Goal: Task Accomplishment & Management: Manage account settings

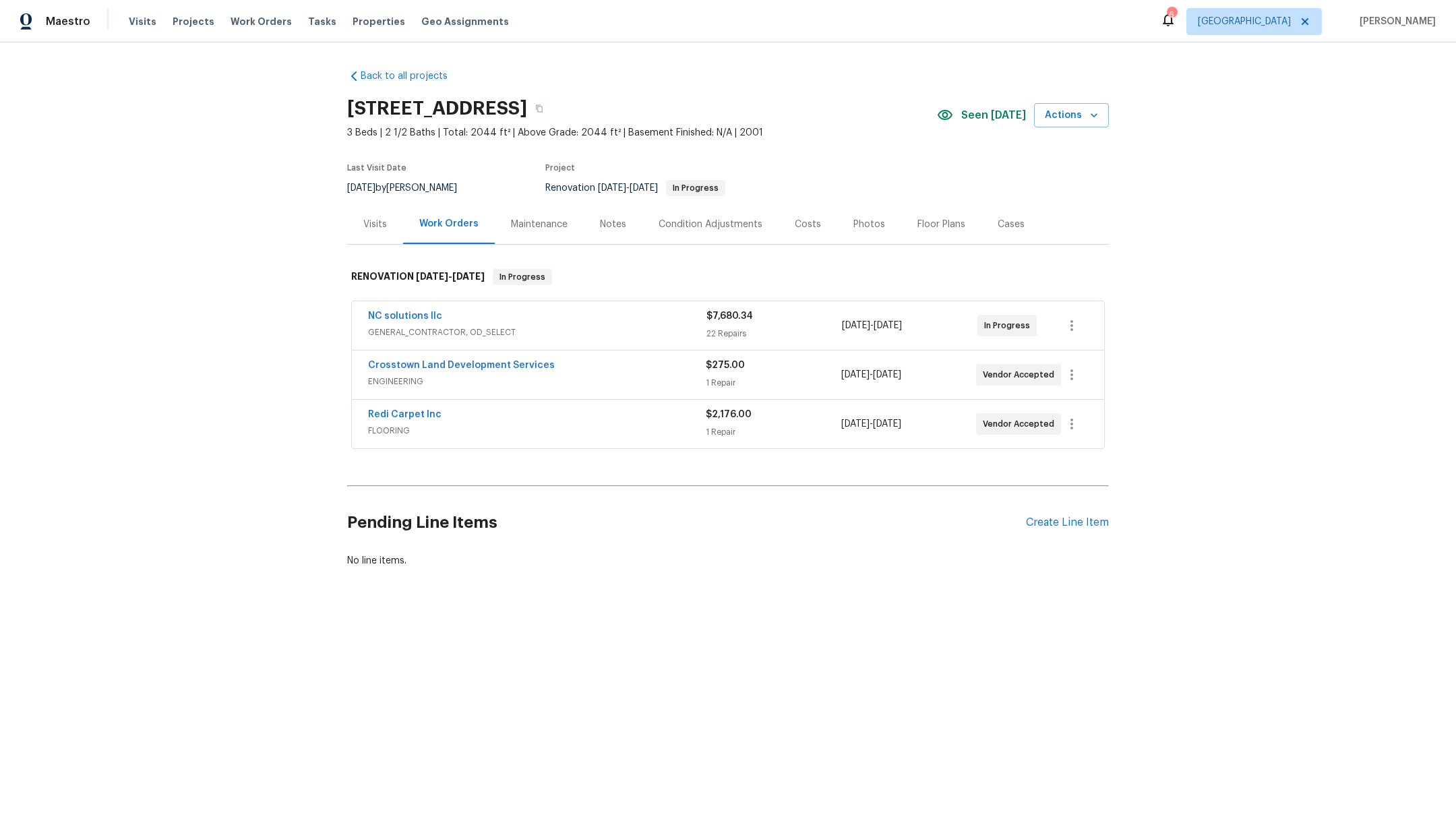
click at [606, 224] on div "Notes" at bounding box center [613, 224] width 27 height 14
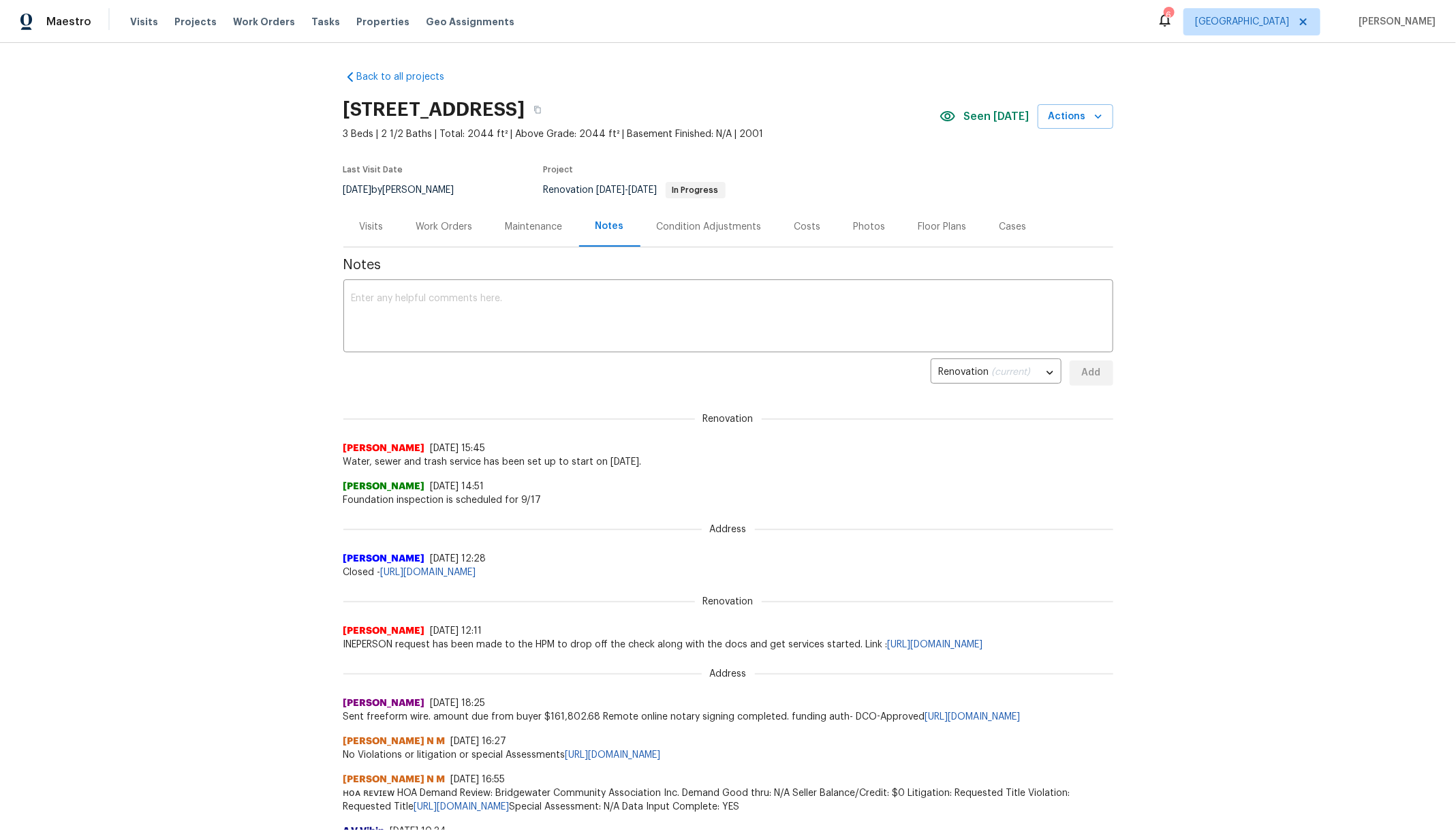
click at [360, 229] on div "Visits" at bounding box center [371, 227] width 24 height 14
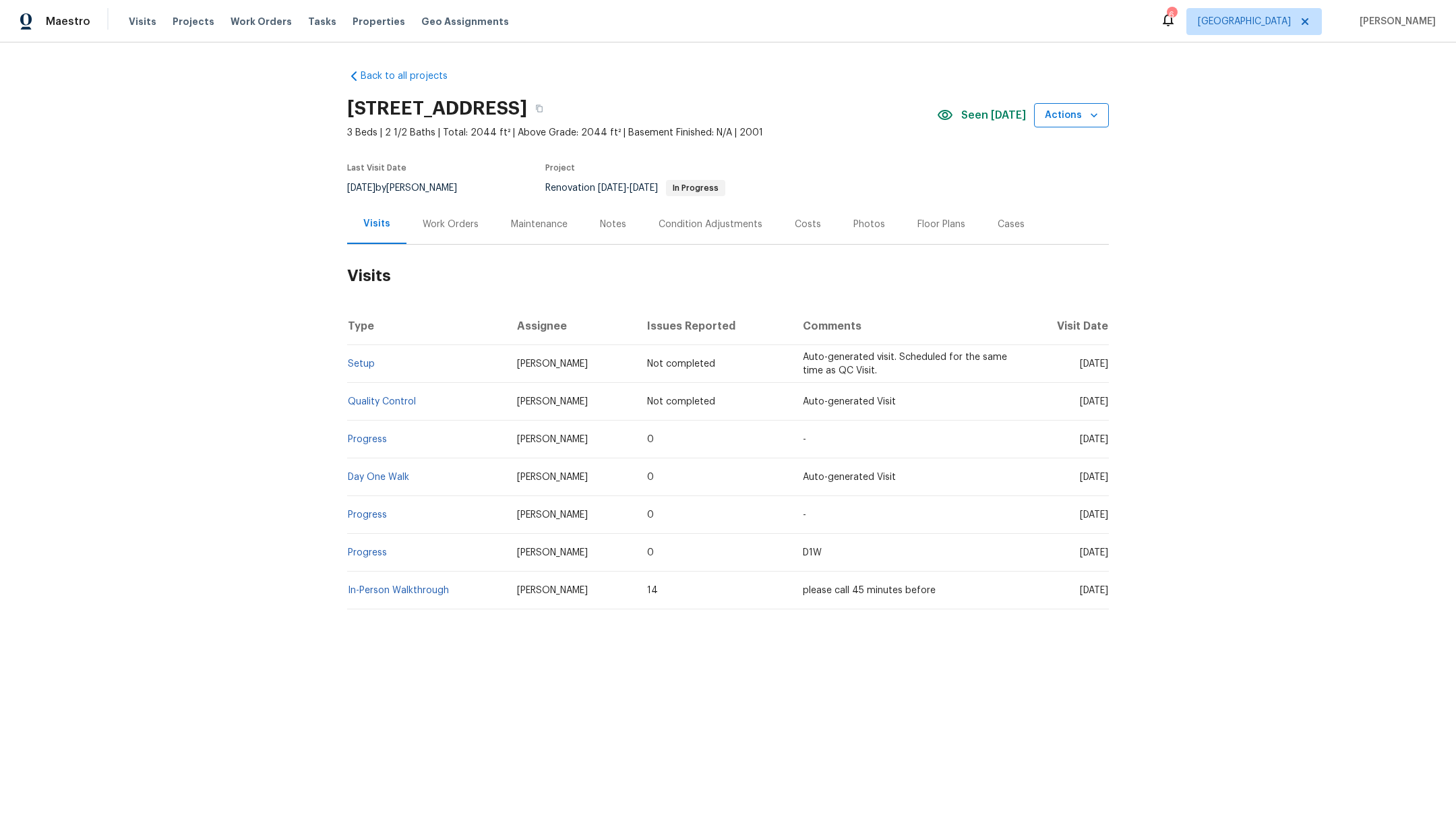
click at [1055, 119] on span "Actions" at bounding box center [1071, 115] width 53 height 17
click at [1033, 166] on p "Schedule a visit" at bounding box center [1015, 166] width 70 height 14
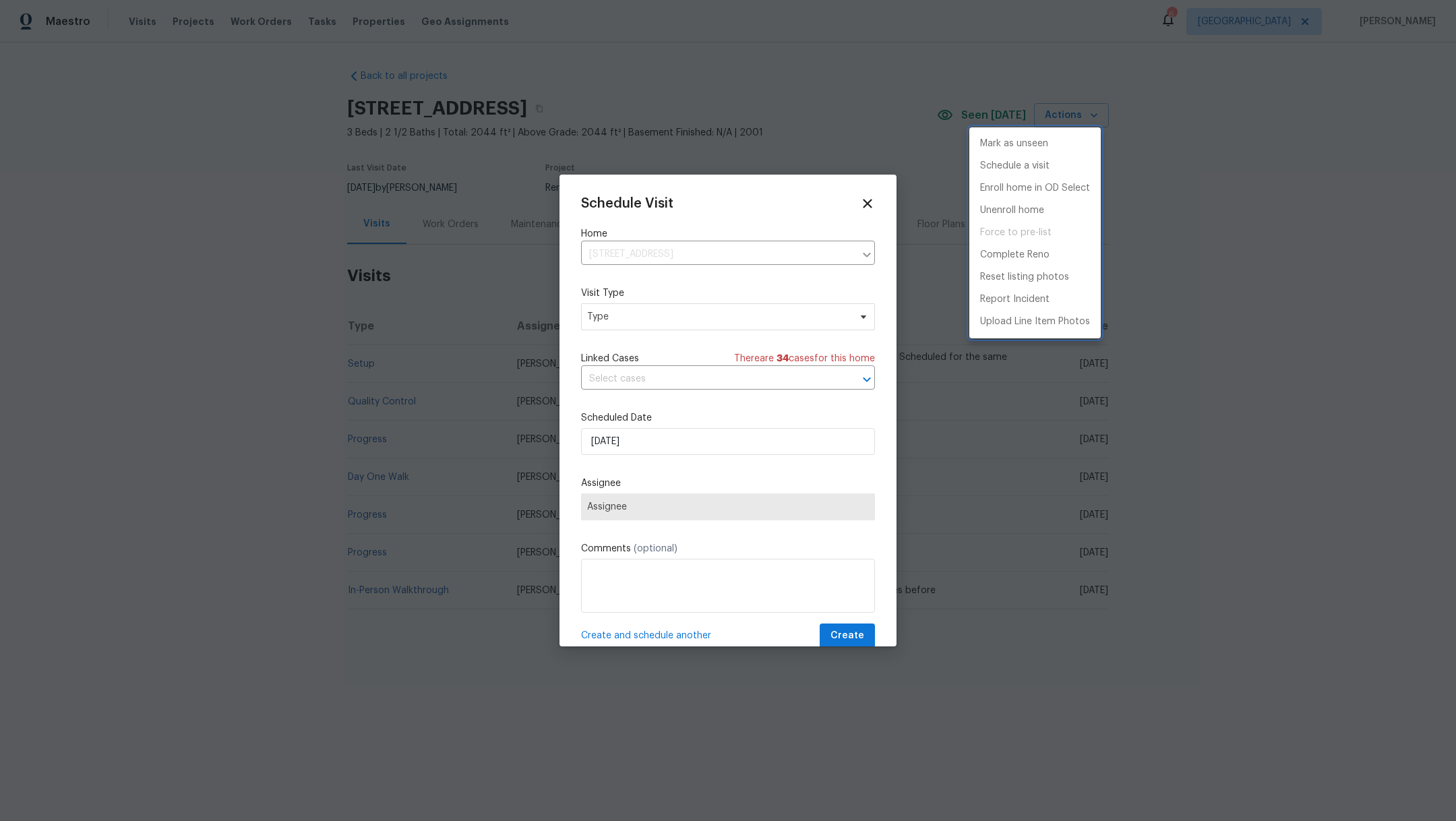
click at [605, 318] on div at bounding box center [728, 410] width 1456 height 821
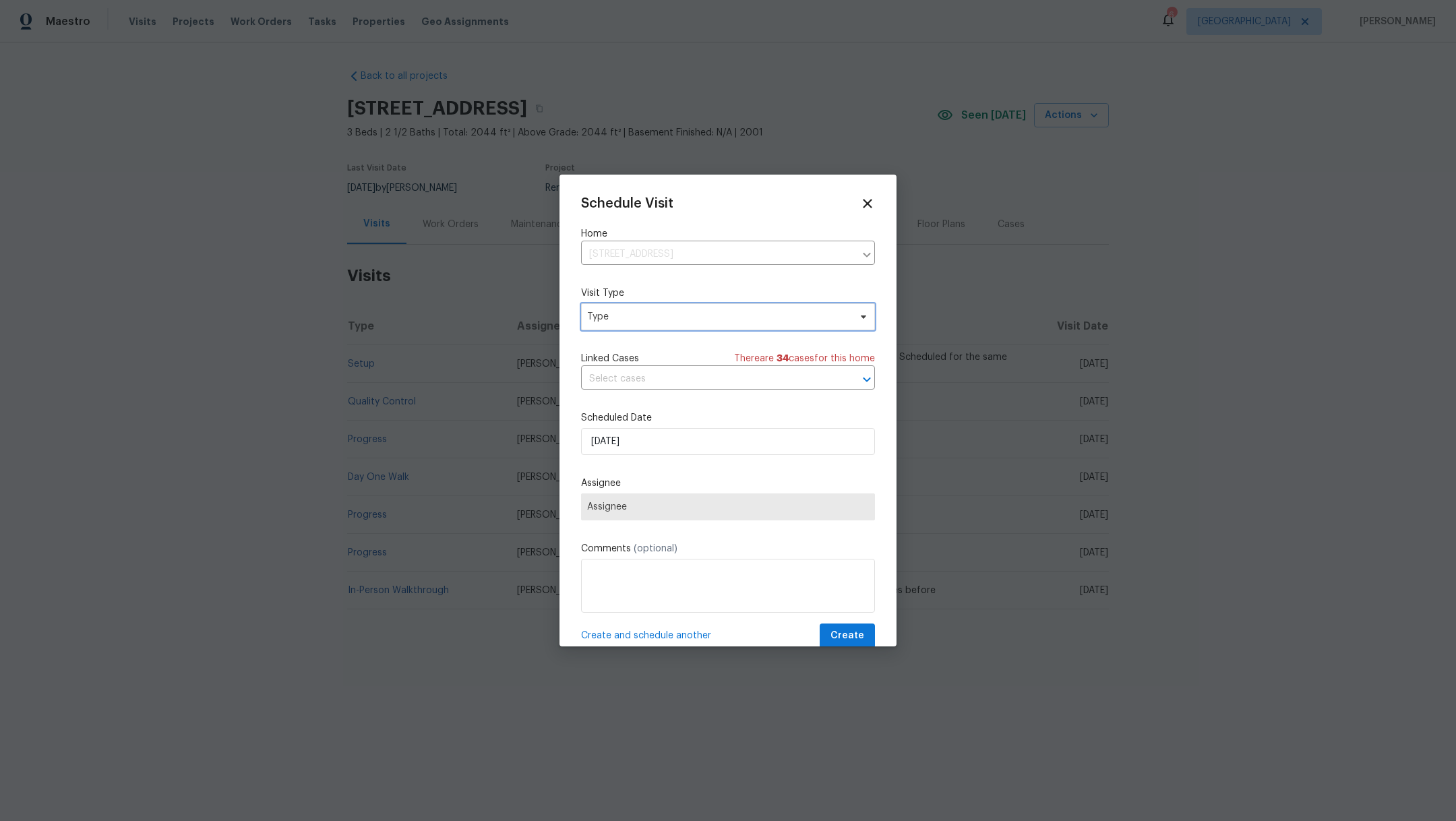
click at [598, 312] on span "Type" at bounding box center [718, 316] width 262 height 14
type input "prog"
click at [599, 397] on div "Progress" at bounding box center [608, 399] width 39 height 14
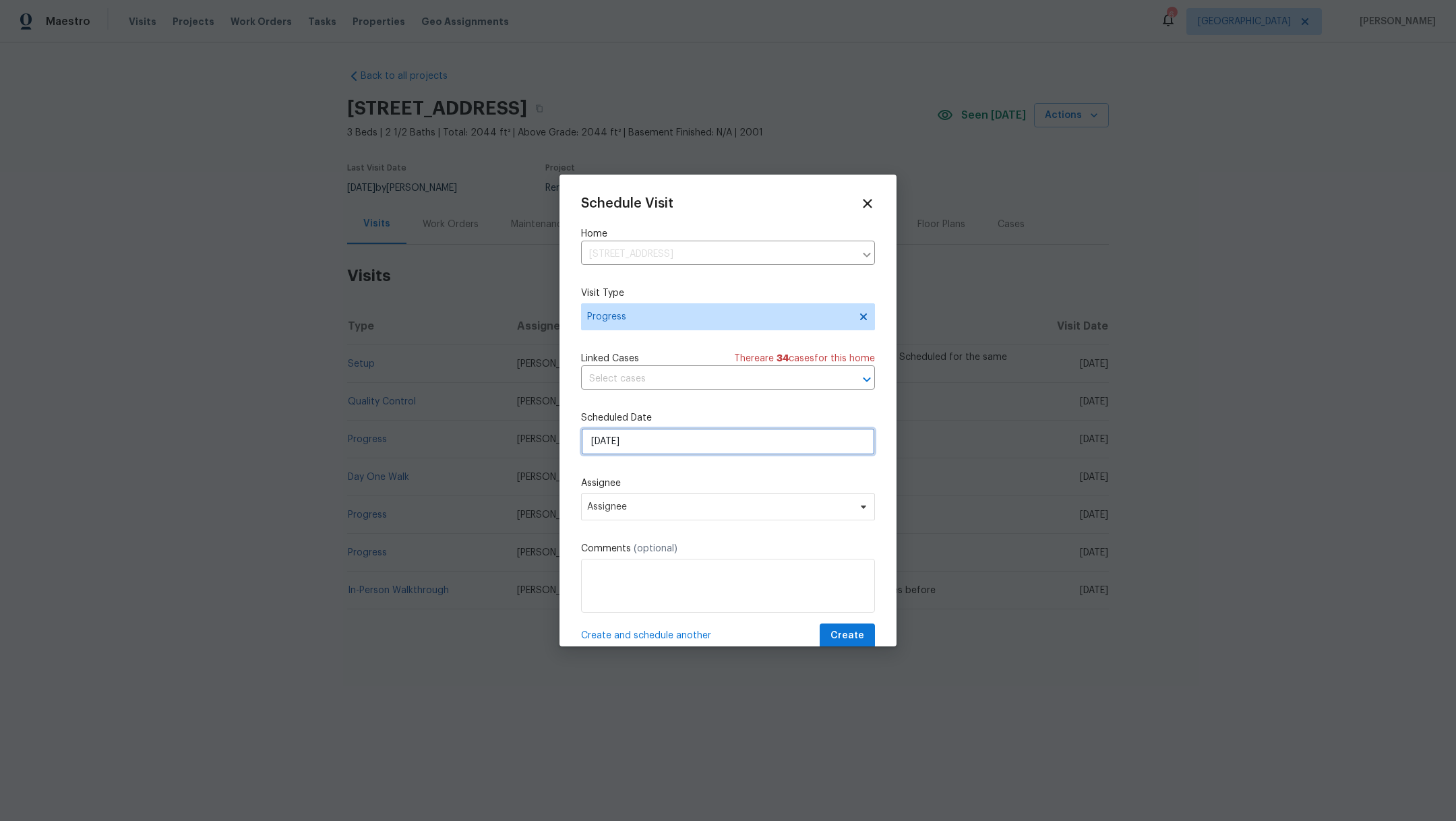
click at [636, 438] on input "[DATE]" at bounding box center [728, 441] width 294 height 27
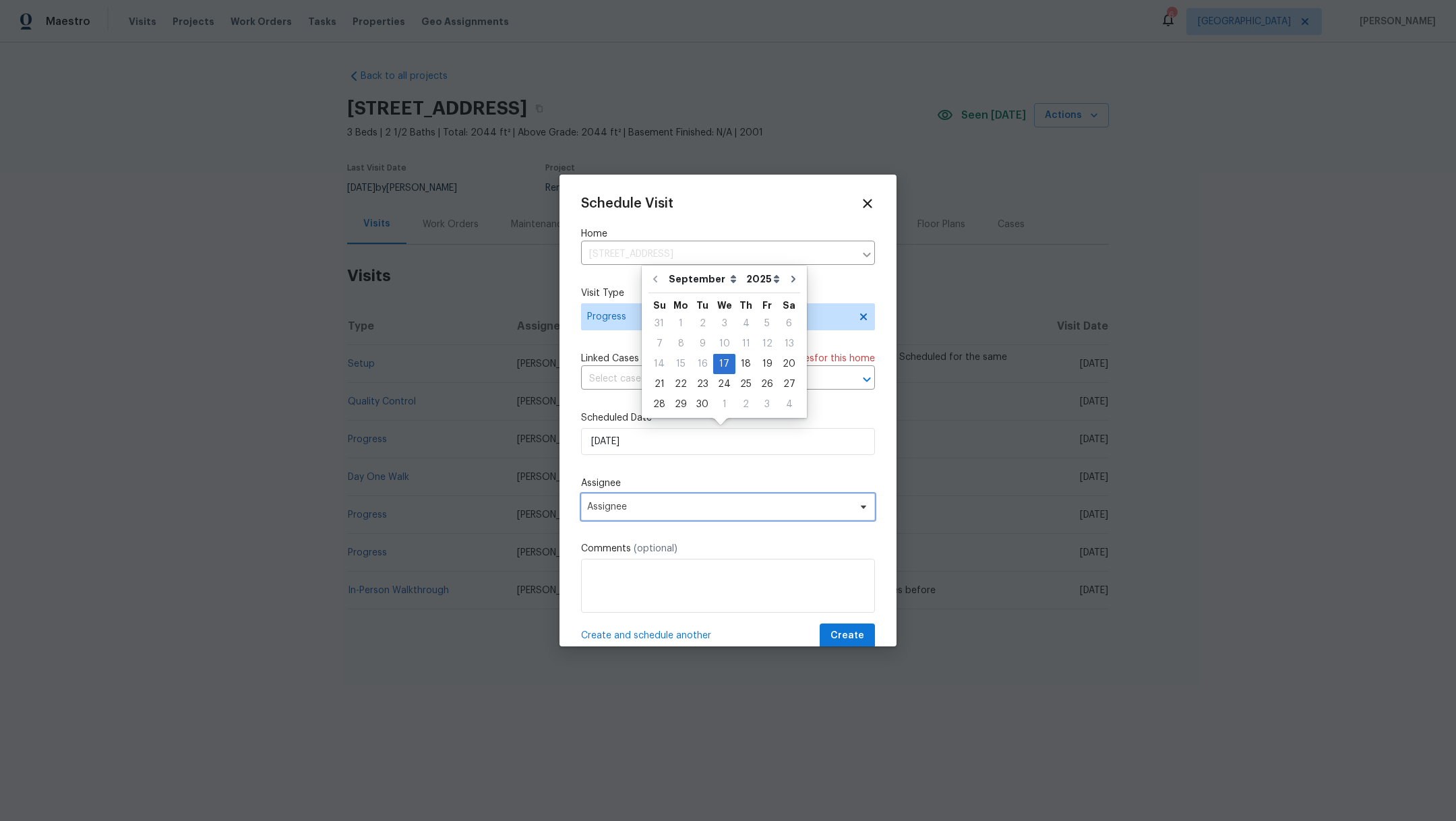
click at [646, 513] on span "Assignee" at bounding box center [728, 507] width 294 height 27
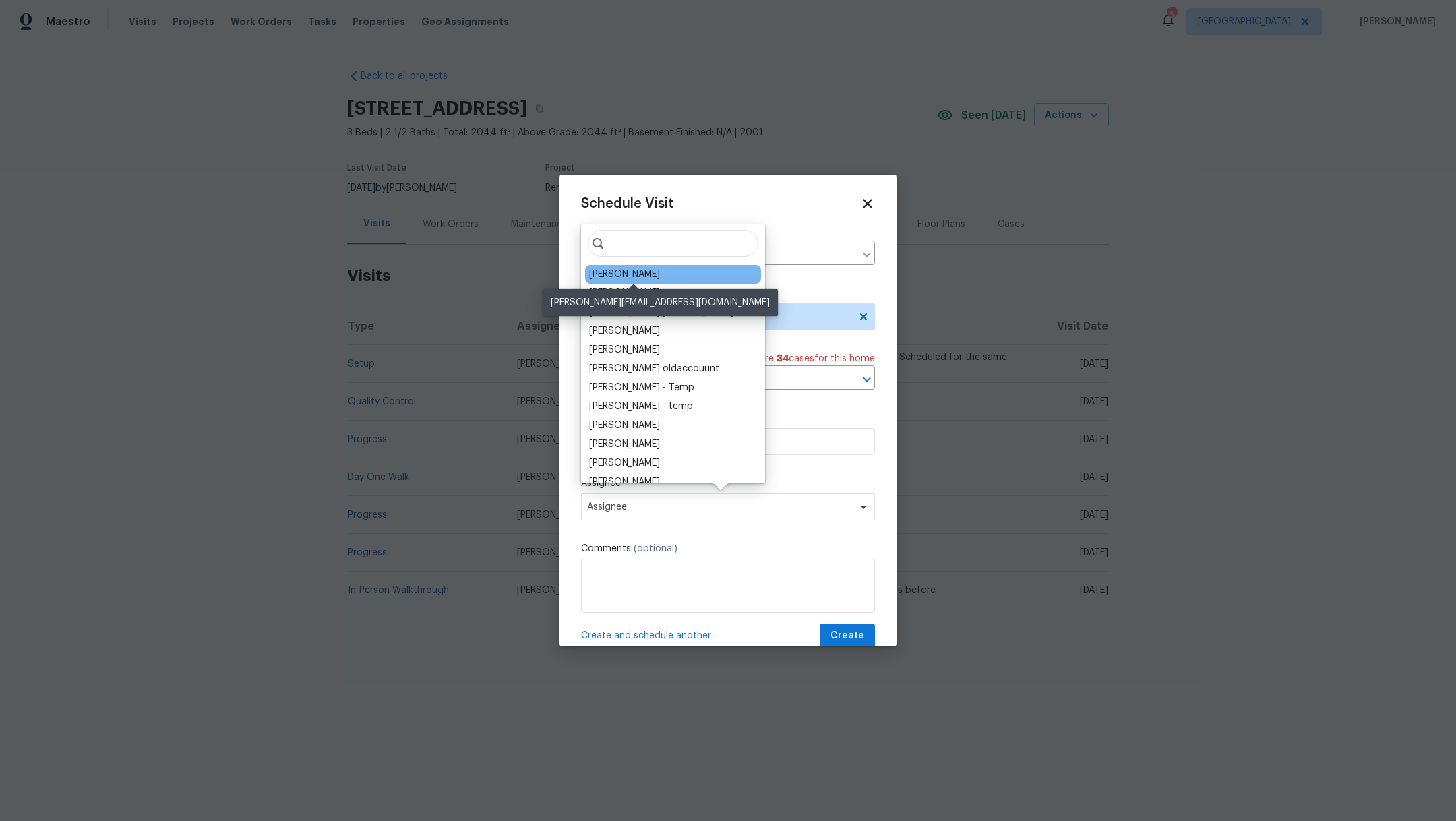
click at [636, 272] on div "[PERSON_NAME]" at bounding box center [624, 274] width 70 height 14
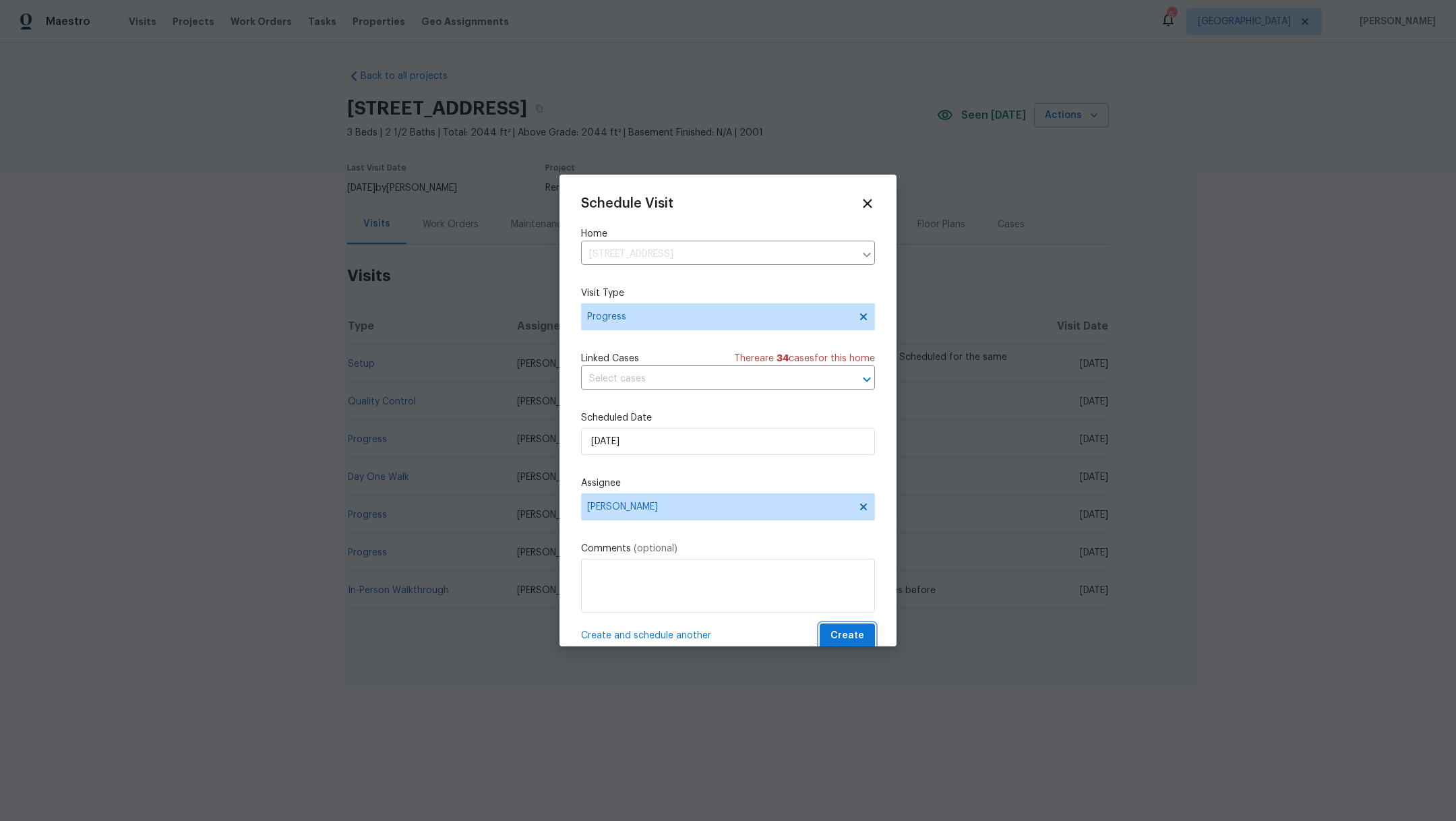
click at [841, 633] on span "Create" at bounding box center [847, 636] width 34 height 17
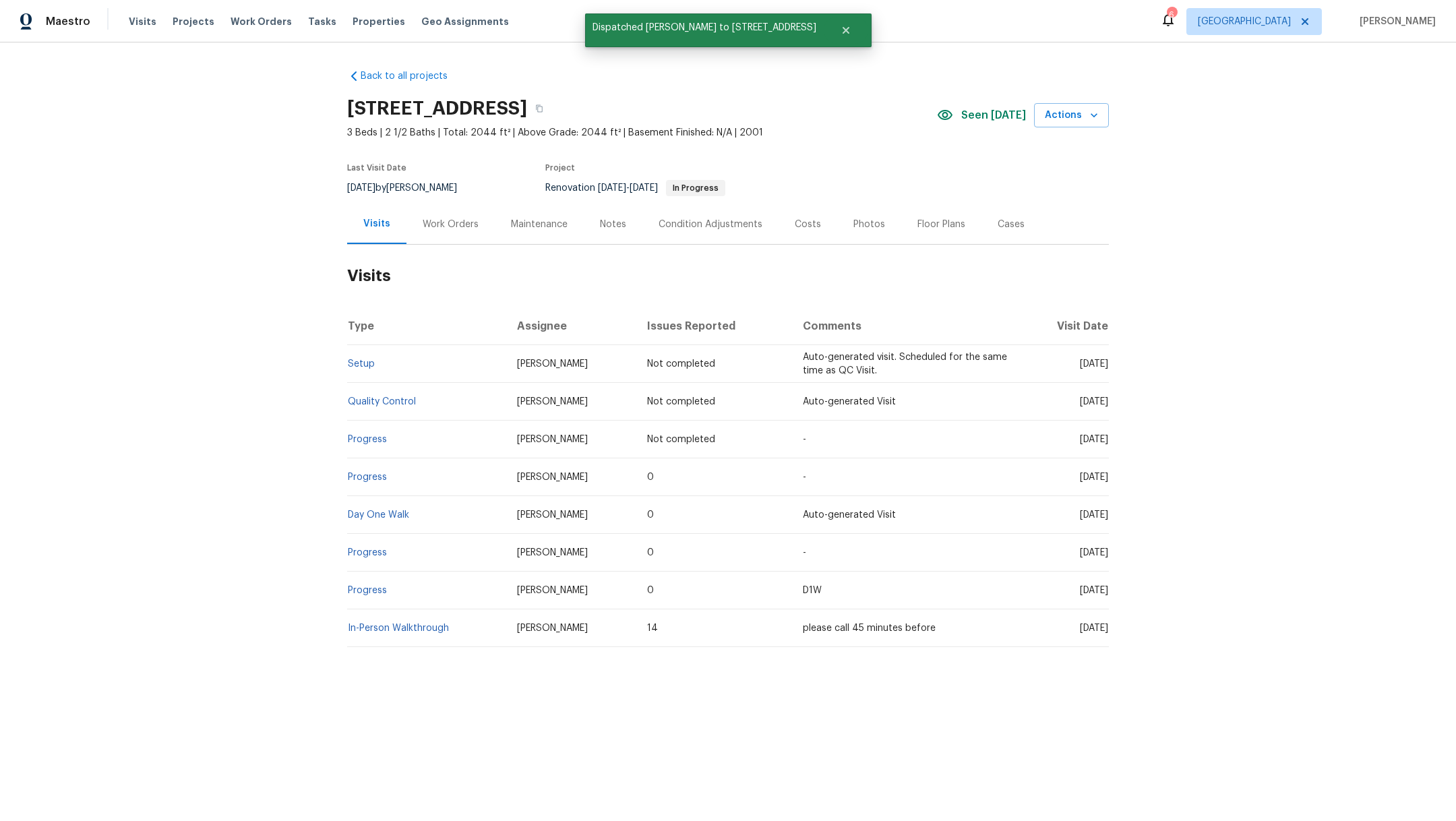
click at [600, 225] on div "Notes" at bounding box center [613, 224] width 27 height 14
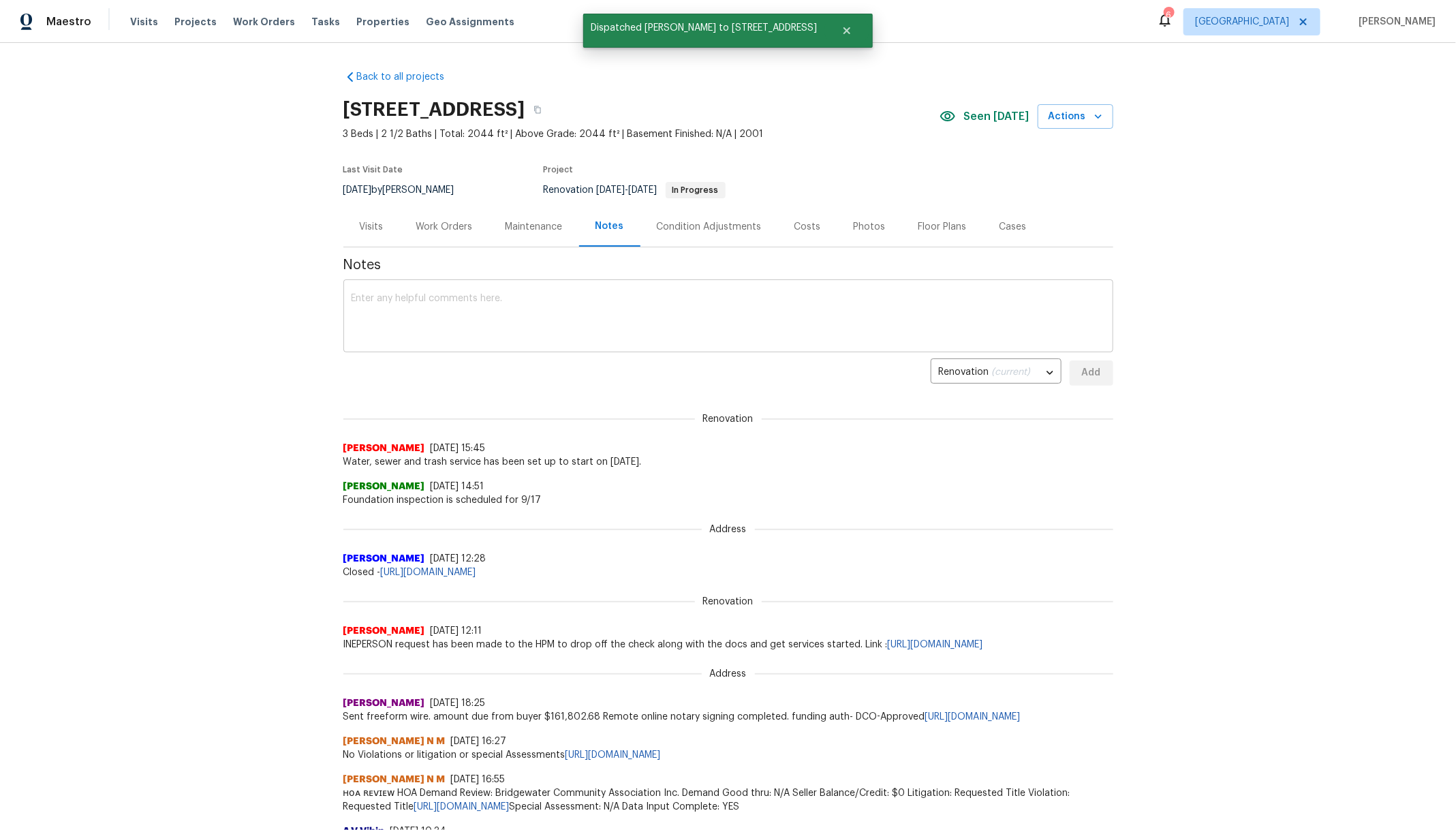
click at [478, 326] on textarea at bounding box center [728, 318] width 754 height 48
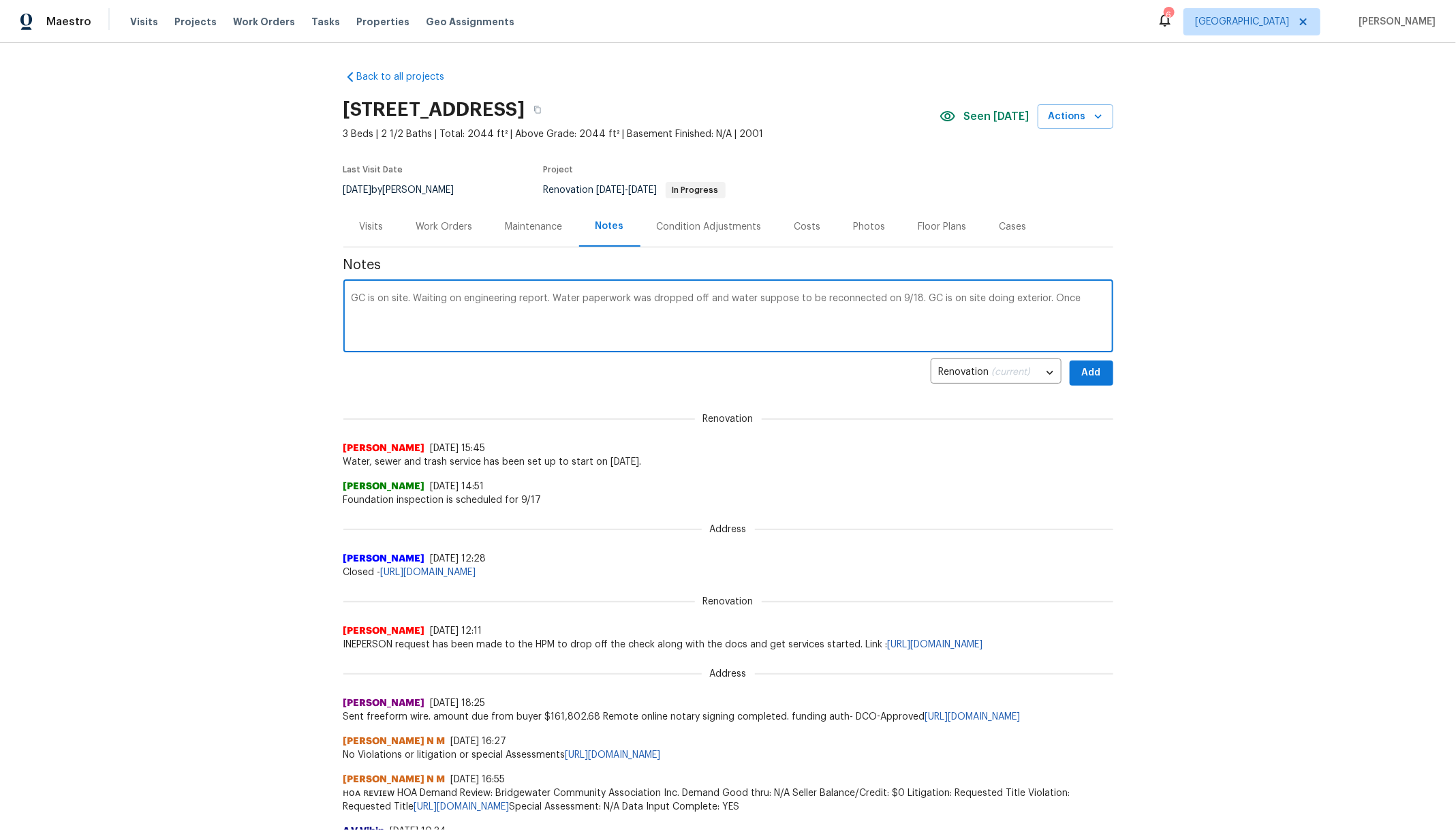
click at [544, 295] on textarea "GC is on site. Waiting on engineering report. Water paperwork was dropped off a…" at bounding box center [728, 318] width 754 height 48
click at [678, 297] on textarea "GC is on site. Waiting on engineering report. Once report is received, paint wo…" at bounding box center [728, 318] width 754 height 48
click at [778, 300] on textarea "GC is on site. Waiting on engineering report. Once report is received, paint le…" at bounding box center [728, 318] width 754 height 48
drag, startPoint x: 568, startPoint y: 309, endPoint x: 598, endPoint y: 309, distance: 30.0
click at [598, 309] on textarea "GC is on site. Waiting on engineering report. Once report is received, paint le…" at bounding box center [728, 318] width 754 height 48
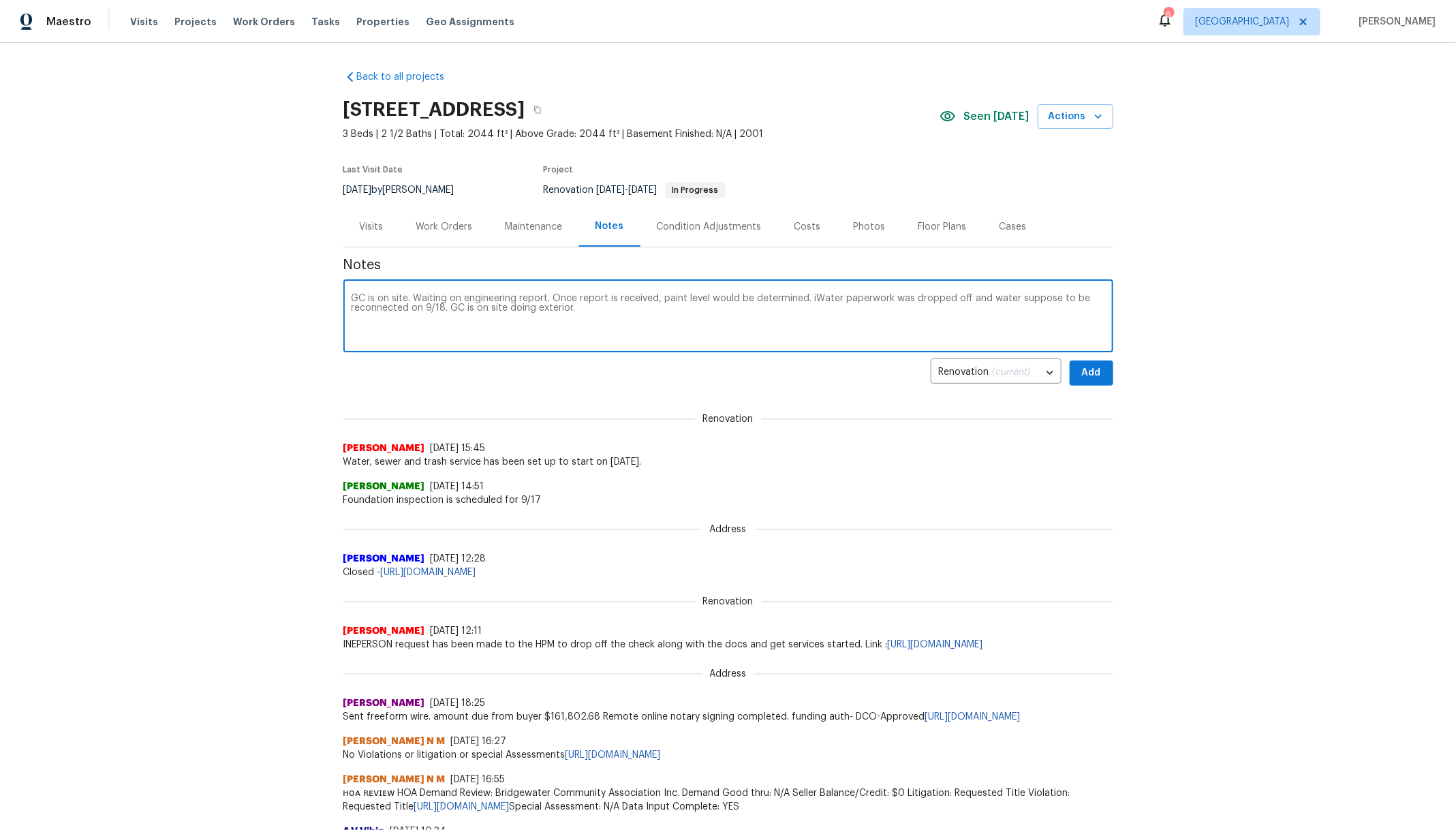
type textarea "GC is on site. Waiting on engineering report. Once report is received, paint le…"
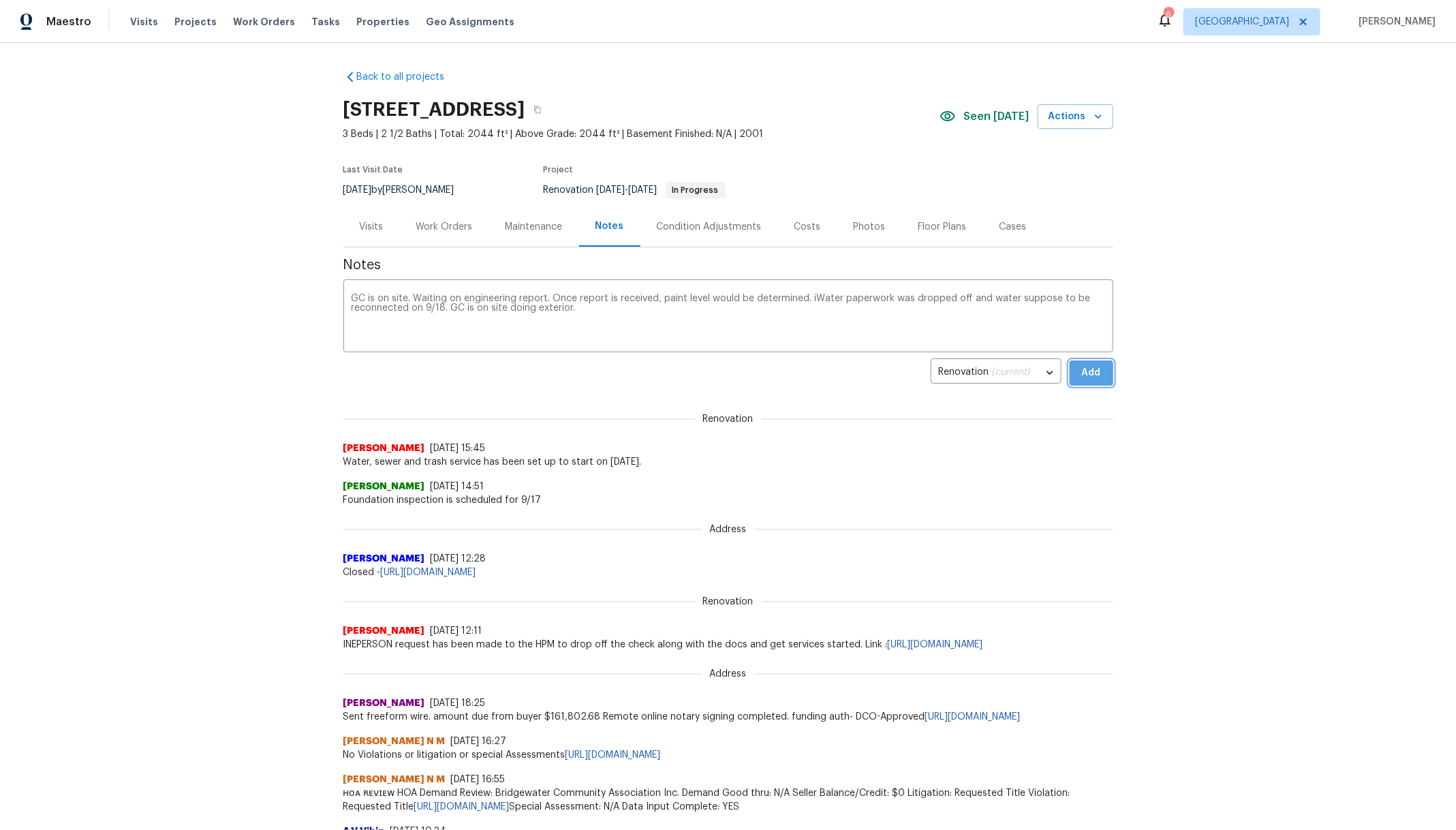
click at [1081, 378] on span "Add" at bounding box center [1092, 373] width 22 height 17
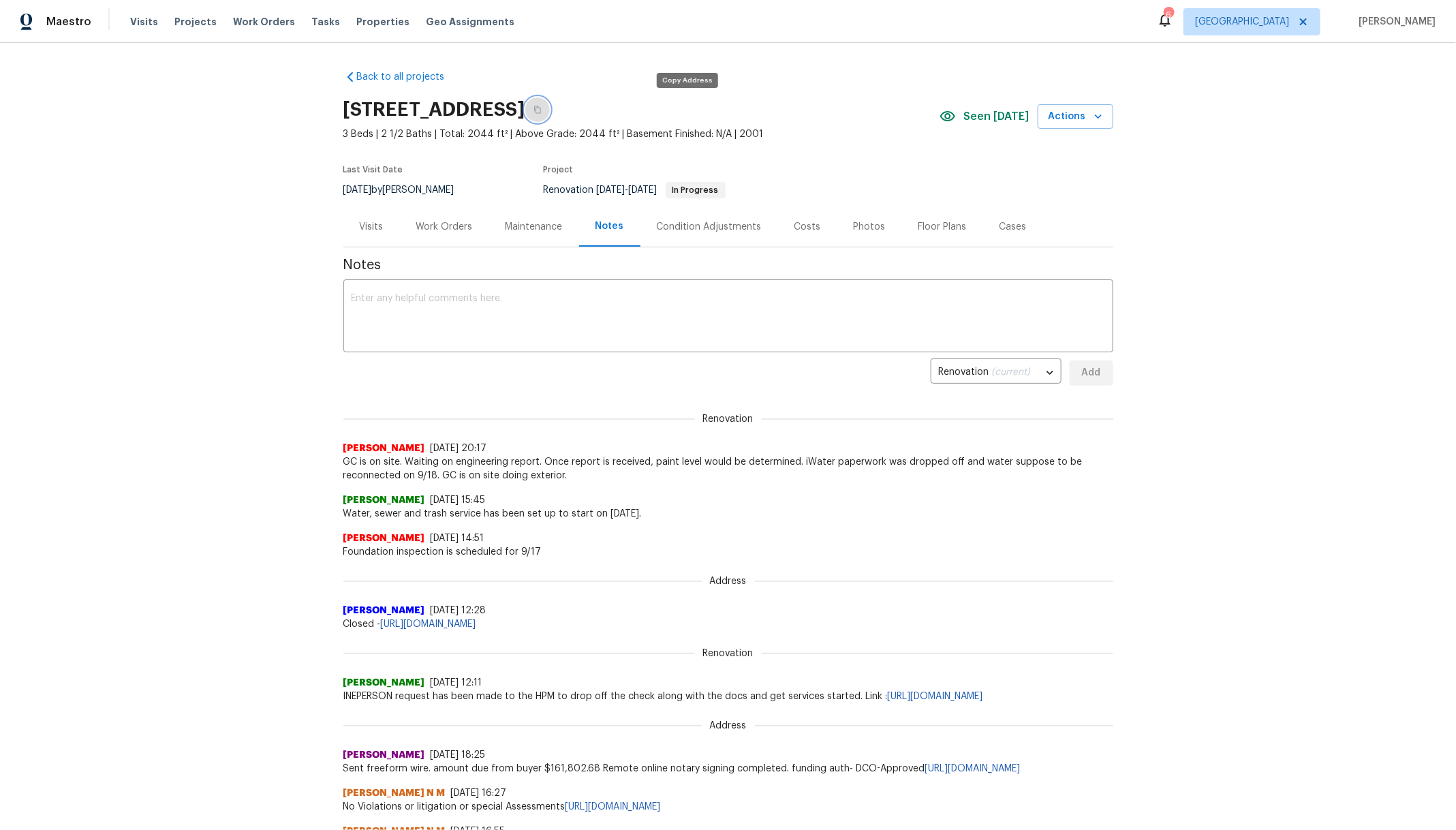
click at [542, 113] on icon "button" at bounding box center [537, 109] width 8 height 8
